Goal: Information Seeking & Learning: Find specific fact

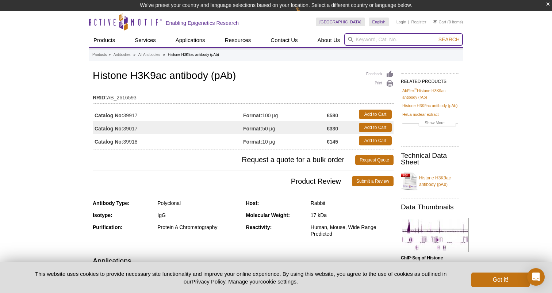
click at [369, 38] on input "search" at bounding box center [403, 39] width 119 height 12
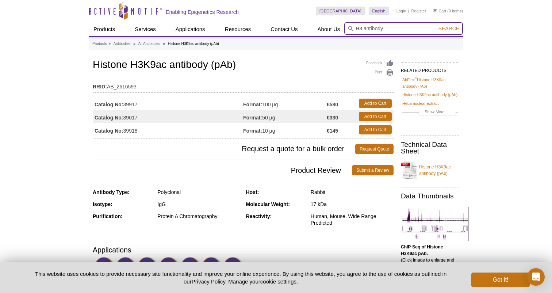
type input "H3 antibody"
click at [450, 28] on button "Search" at bounding box center [450, 28] width 26 height 7
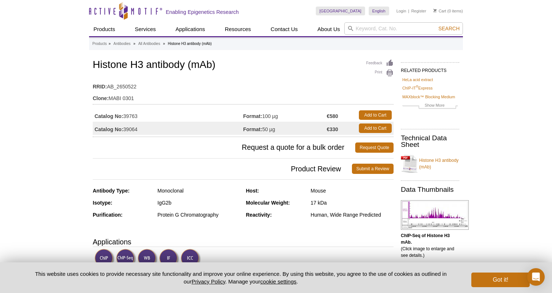
drag, startPoint x: 125, startPoint y: 115, endPoint x: 142, endPoint y: 116, distance: 16.8
click at [142, 116] on td "Catalog No: 39763" at bounding box center [168, 114] width 151 height 13
copy td "39763"
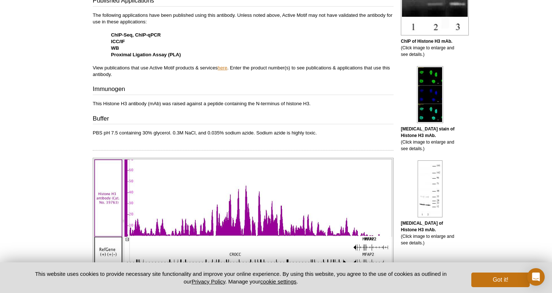
click at [227, 65] on link "here" at bounding box center [222, 67] width 9 height 5
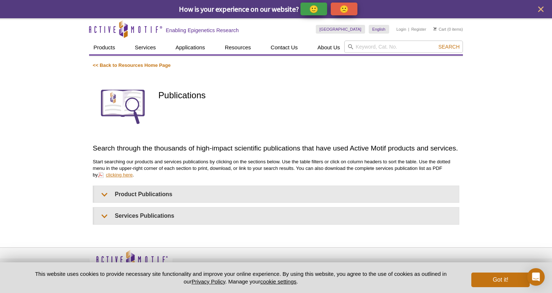
click at [120, 173] on link "clicking here" at bounding box center [115, 174] width 35 height 7
click at [135, 98] on img at bounding box center [123, 106] width 60 height 60
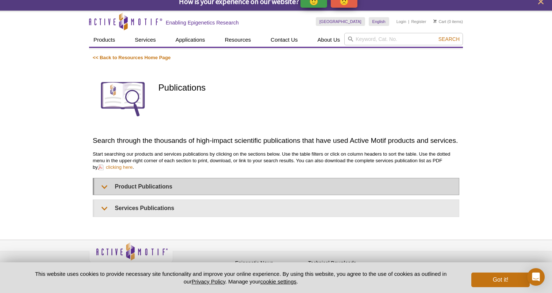
scroll to position [5, 0]
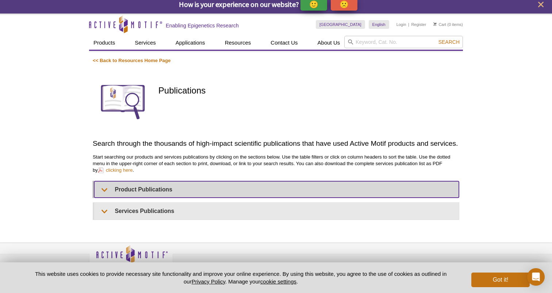
click at [136, 188] on summary "Product Publications" at bounding box center [276, 189] width 365 height 16
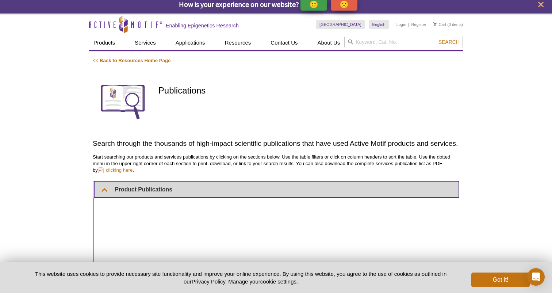
click at [136, 188] on summary "Product Publications" at bounding box center [276, 189] width 365 height 16
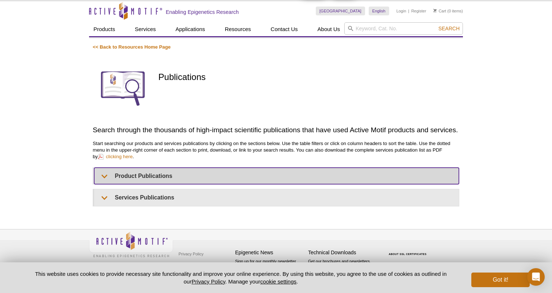
scroll to position [18, 0]
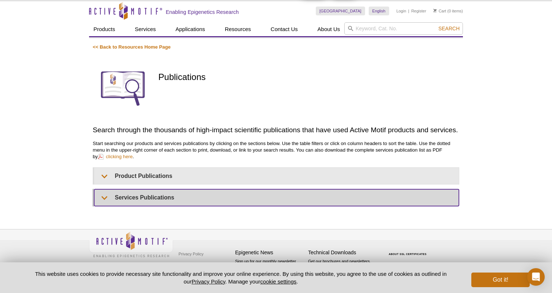
click at [134, 198] on summary "Services Publications" at bounding box center [276, 197] width 365 height 16
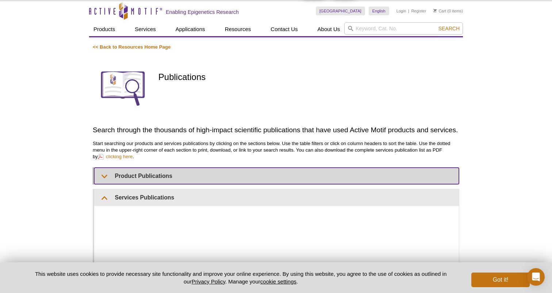
click at [138, 175] on summary "Product Publications" at bounding box center [276, 176] width 365 height 16
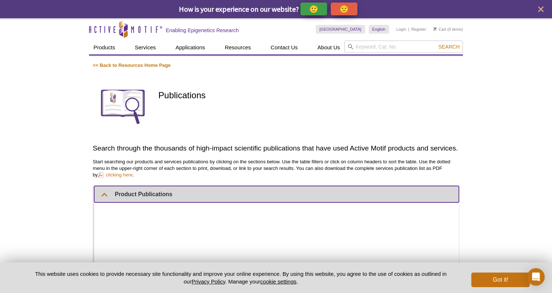
scroll to position [0, 0]
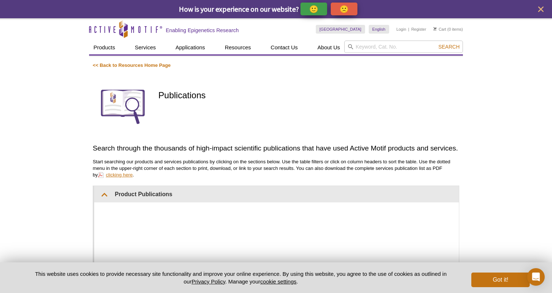
click at [121, 175] on link "clicking here" at bounding box center [115, 174] width 35 height 7
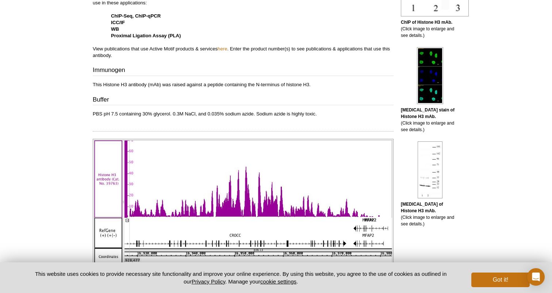
scroll to position [223, 0]
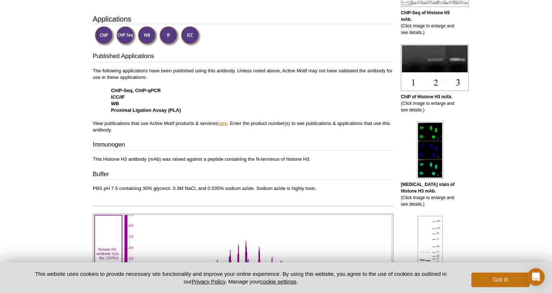
click at [222, 122] on link "here" at bounding box center [222, 123] width 9 height 5
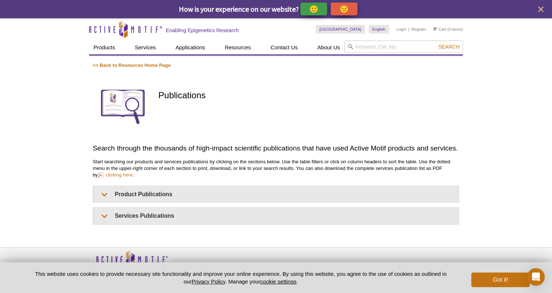
click at [126, 110] on img at bounding box center [123, 106] width 60 height 60
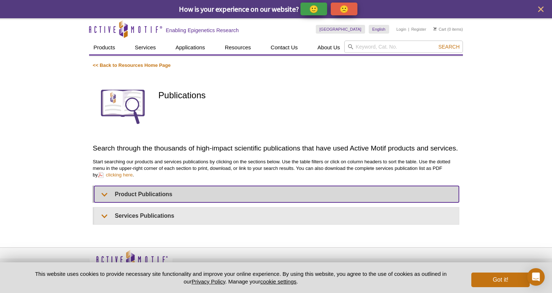
click at [130, 195] on summary "Product Publications" at bounding box center [276, 194] width 365 height 16
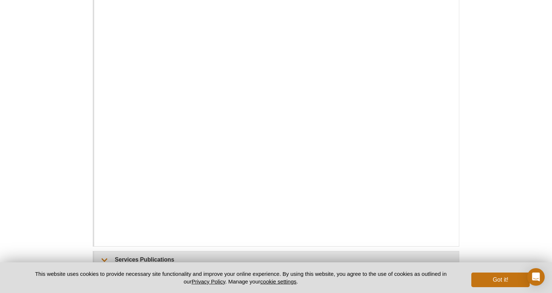
scroll to position [304, 0]
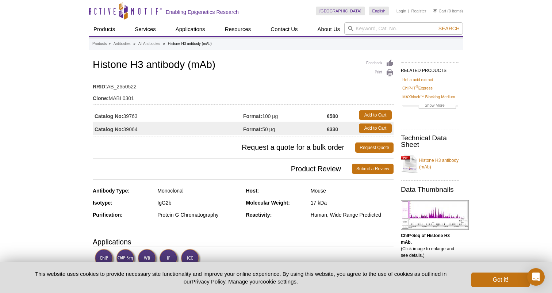
drag, startPoint x: 142, startPoint y: 116, endPoint x: 125, endPoint y: 115, distance: 17.2
click at [125, 115] on td "Catalog No: 39763" at bounding box center [168, 114] width 151 height 13
copy td "39763"
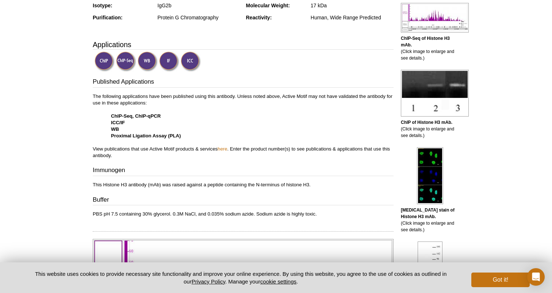
scroll to position [297, 0]
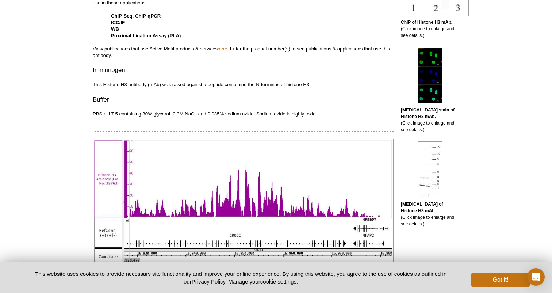
click at [226, 44] on p "The following applications have been published using this antibody. Unless note…" at bounding box center [243, 26] width 301 height 66
click at [225, 48] on link "here" at bounding box center [222, 48] width 9 height 5
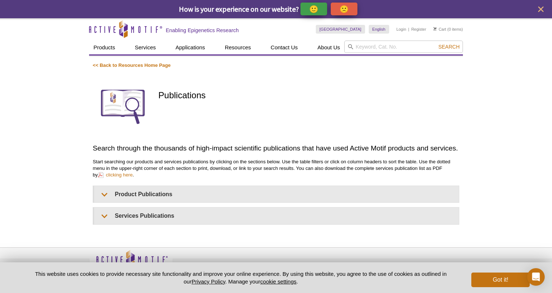
click at [144, 174] on p "Start searching our products and services publications by clicking on the secti…" at bounding box center [276, 169] width 367 height 20
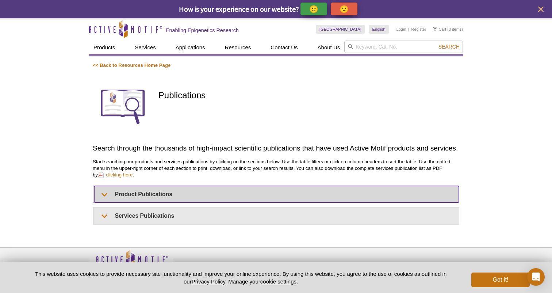
click at [139, 190] on summary "Product Publications" at bounding box center [276, 194] width 365 height 16
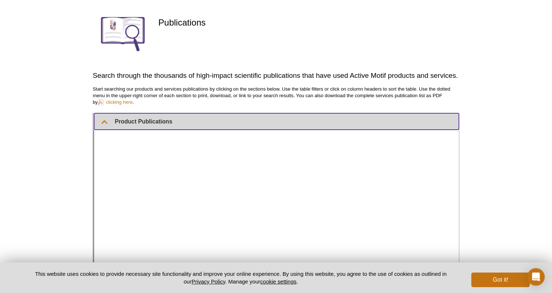
scroll to position [122, 0]
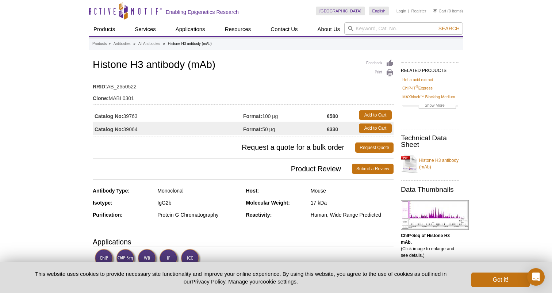
click at [136, 130] on td "Catalog No: 39064" at bounding box center [168, 128] width 151 height 13
click at [140, 130] on td "Catalog No: 39064" at bounding box center [168, 128] width 151 height 13
drag, startPoint x: 138, startPoint y: 129, endPoint x: 126, endPoint y: 129, distance: 12.1
click at [126, 129] on td "Catalog No: 39064" at bounding box center [168, 128] width 151 height 13
copy td "39064"
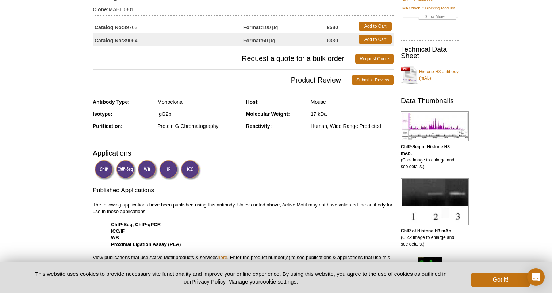
scroll to position [94, 0]
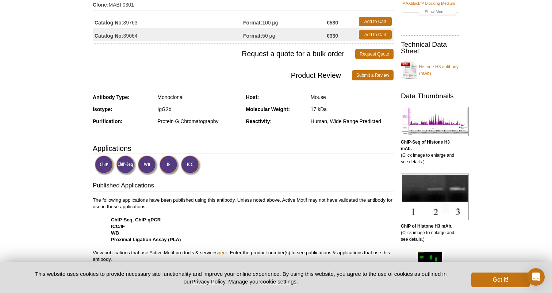
click at [226, 252] on link "here" at bounding box center [222, 252] width 9 height 5
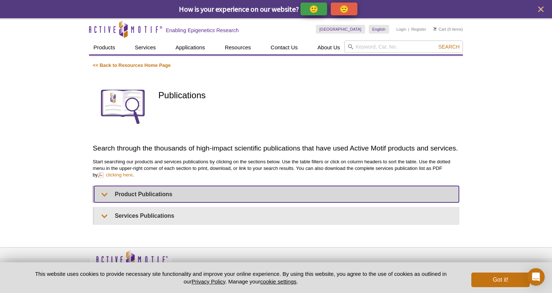
click at [147, 195] on summary "Product Publications" at bounding box center [276, 194] width 365 height 16
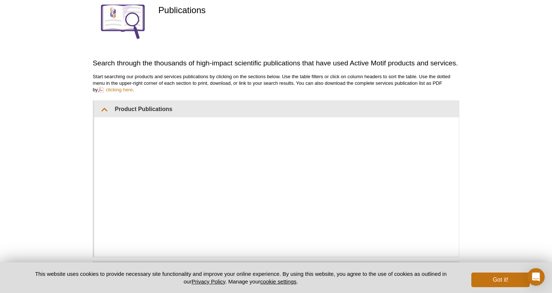
scroll to position [91, 0]
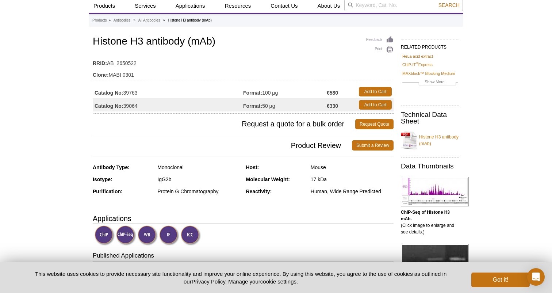
scroll to position [16, 0]
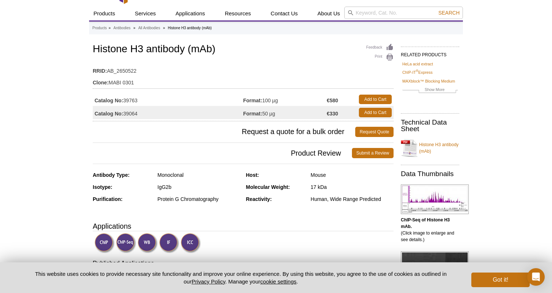
drag, startPoint x: 125, startPoint y: 100, endPoint x: 139, endPoint y: 100, distance: 13.9
click at [139, 100] on td "Catalog No: 39763" at bounding box center [168, 99] width 151 height 13
copy td "39763"
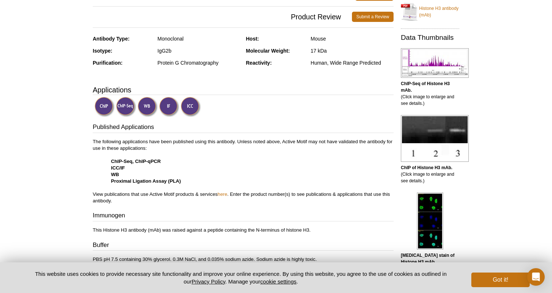
scroll to position [164, 0]
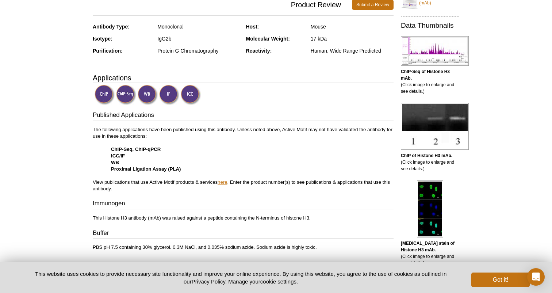
click at [222, 182] on link "here" at bounding box center [222, 181] width 9 height 5
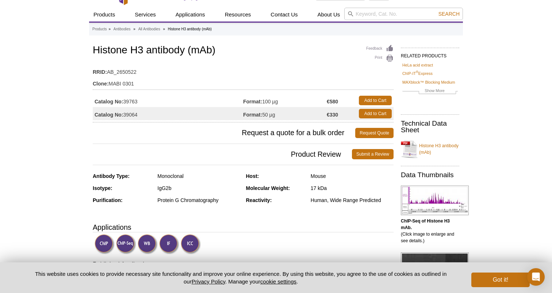
scroll to position [14, 0]
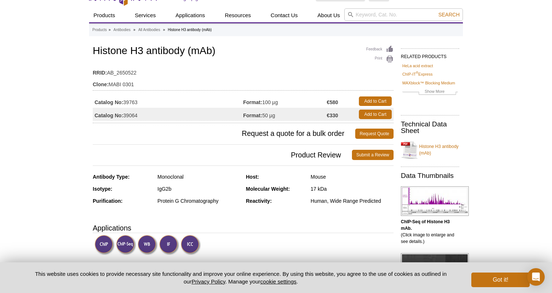
drag, startPoint x: 140, startPoint y: 115, endPoint x: 125, endPoint y: 115, distance: 15.0
click at [125, 115] on td "Catalog No: 39064" at bounding box center [168, 114] width 151 height 13
copy td "39064"
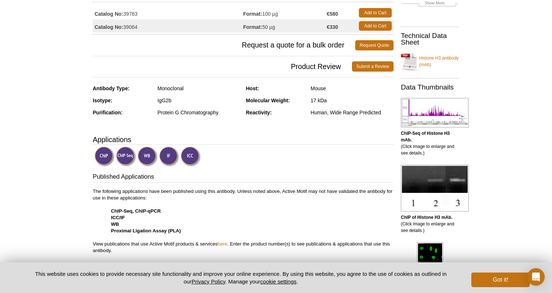
scroll to position [103, 0]
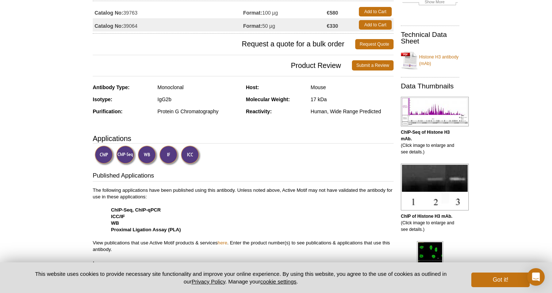
click at [225, 238] on p "The following applications have been published using this antibody. Unless note…" at bounding box center [243, 220] width 301 height 66
click at [224, 242] on link "here" at bounding box center [222, 242] width 9 height 5
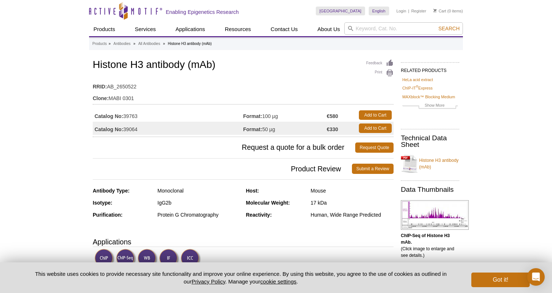
scroll to position [0, 0]
click at [370, 28] on input "search" at bounding box center [403, 28] width 119 height 12
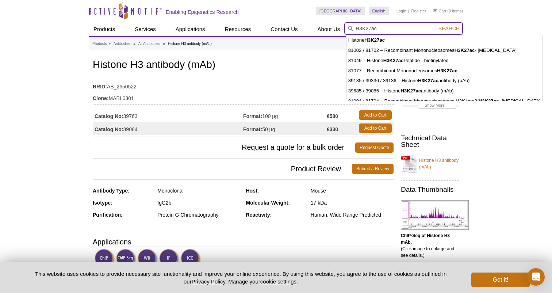
type input "H3K27ac"
click at [450, 28] on button "Search" at bounding box center [450, 28] width 26 height 7
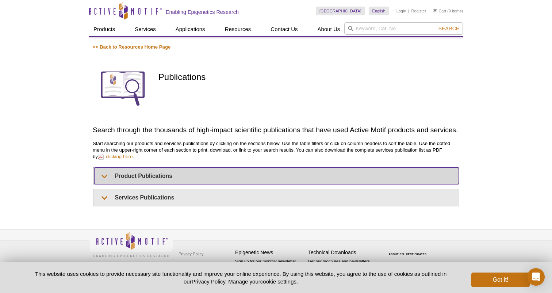
click at [202, 172] on div "<< Back to Resources Home Page Publications Search through the thousands of hig…" at bounding box center [276, 125] width 367 height 163
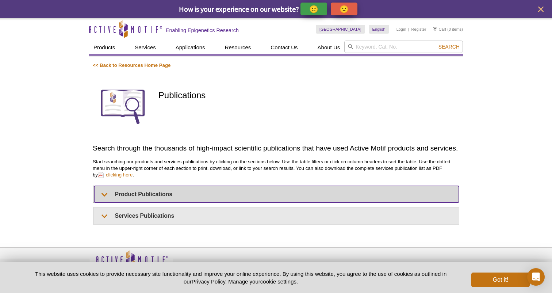
click at [179, 194] on summary "Product Publications" at bounding box center [276, 194] width 365 height 16
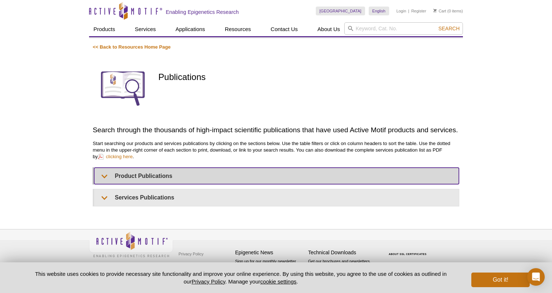
click at [207, 171] on summary "Product Publications" at bounding box center [276, 176] width 365 height 16
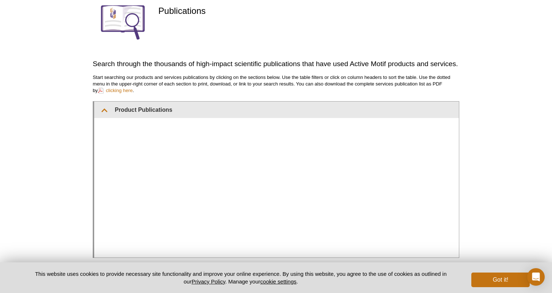
scroll to position [85, 0]
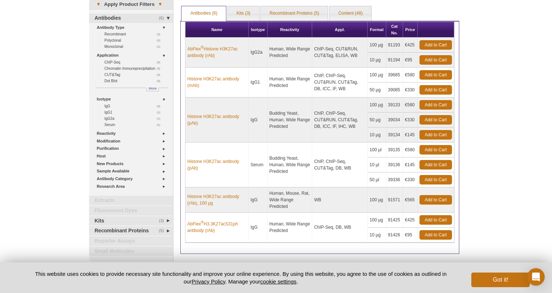
scroll to position [38, 0]
